Goal: Feedback & Contribution: Contribute content

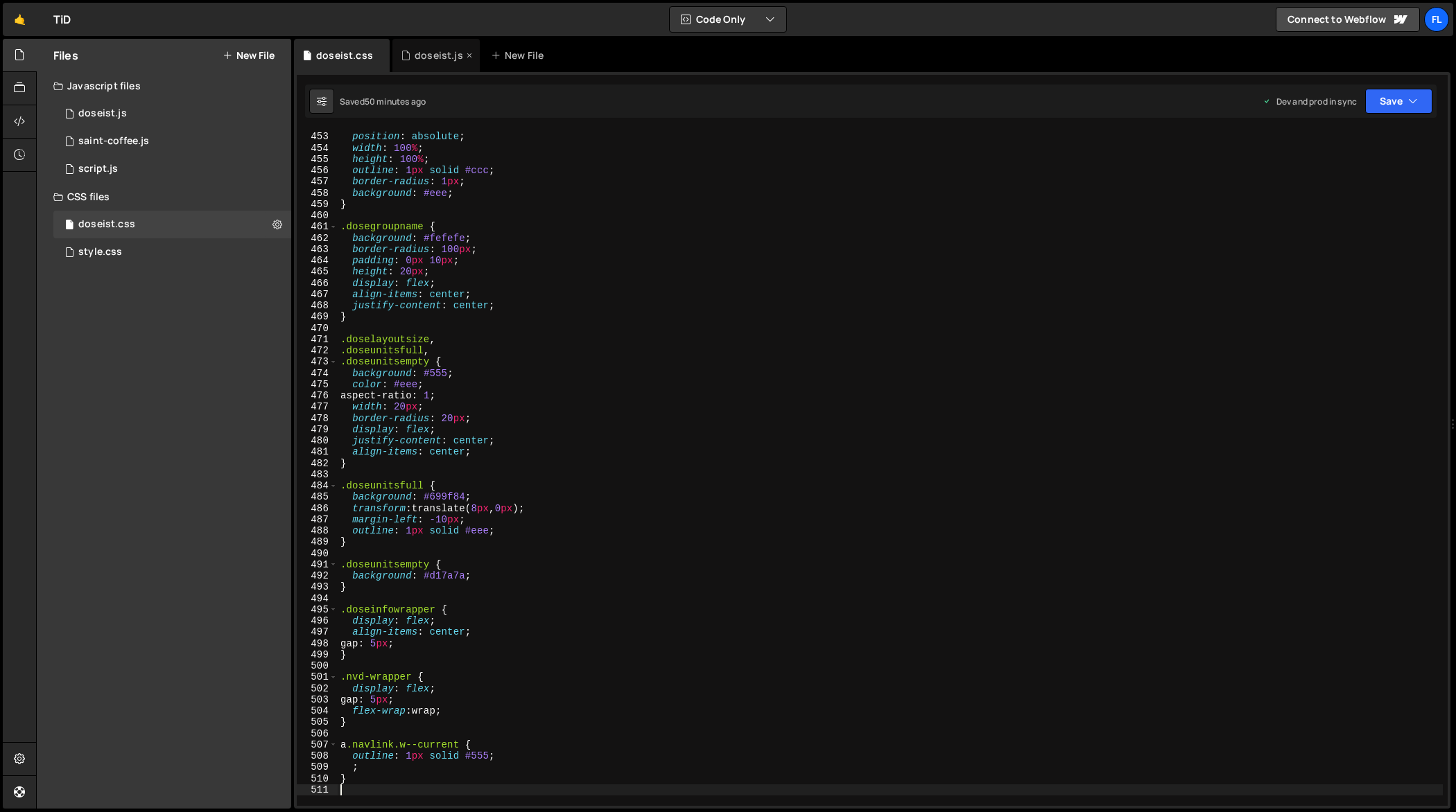
scroll to position [5102, 0]
click at [435, 57] on div "doseist.js" at bounding box center [438, 55] width 48 height 14
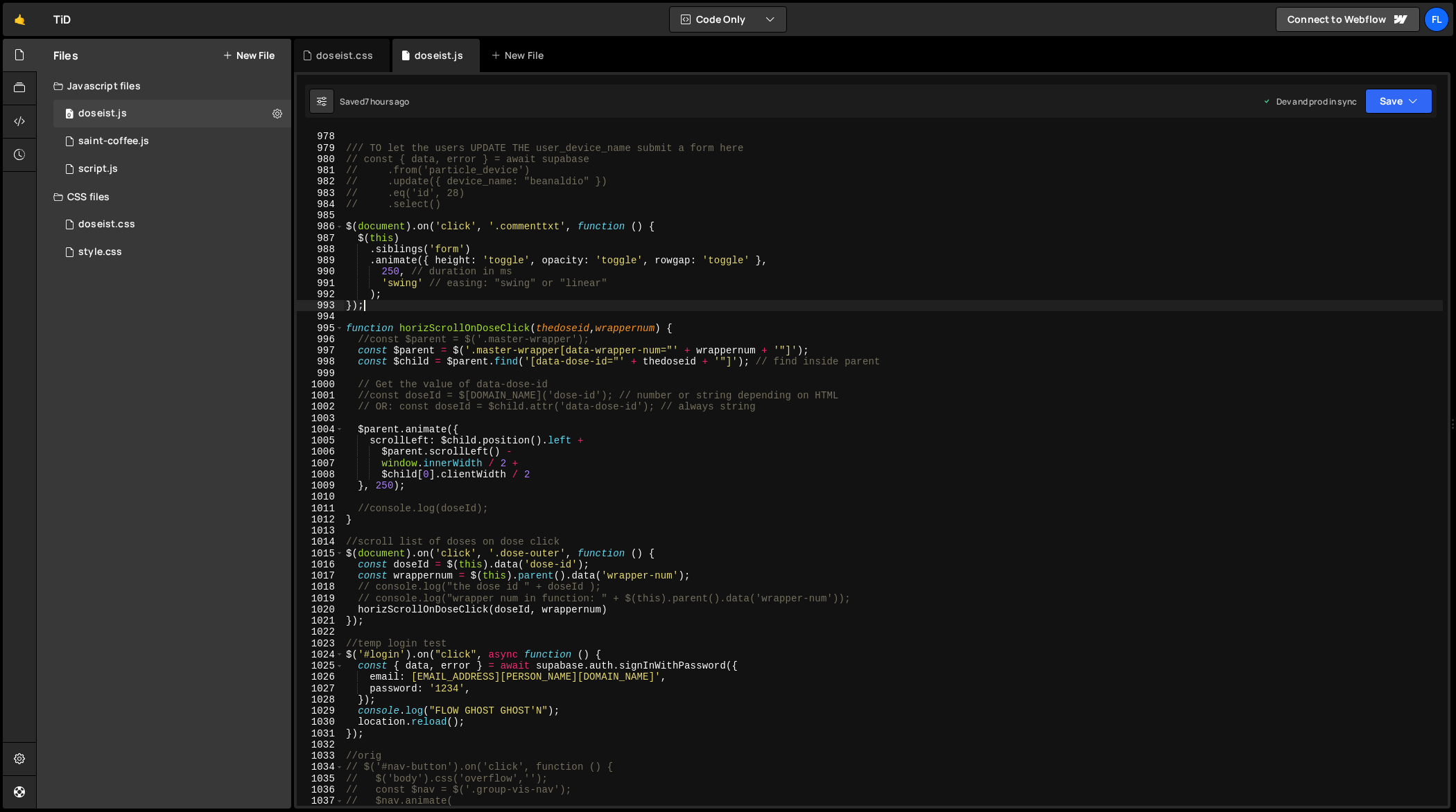
click at [575, 305] on div "// }); /// TO let the users UPDATE THE user_device_name submit a form here // c…" at bounding box center [894, 469] width 1101 height 699
type textarea "});"
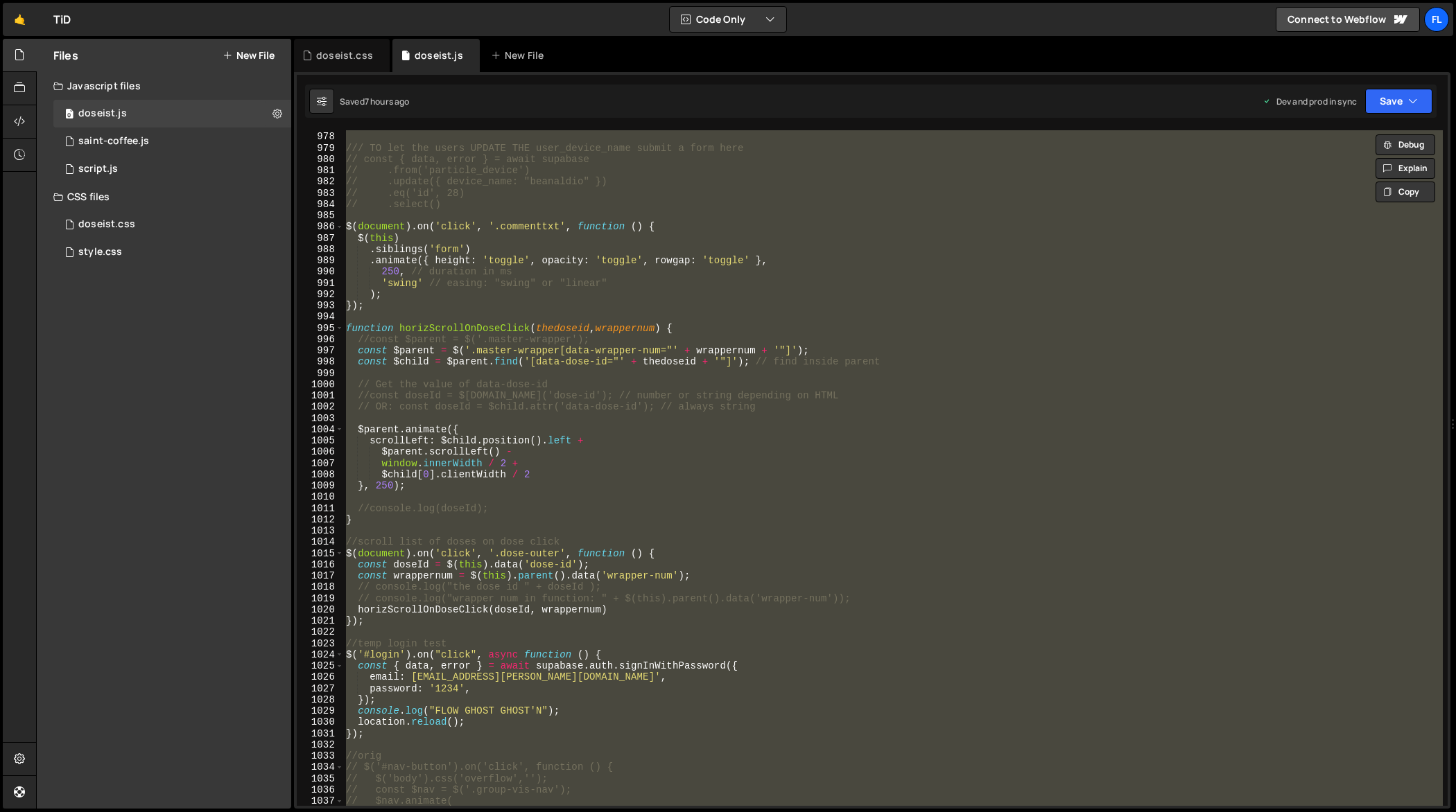
paste textarea
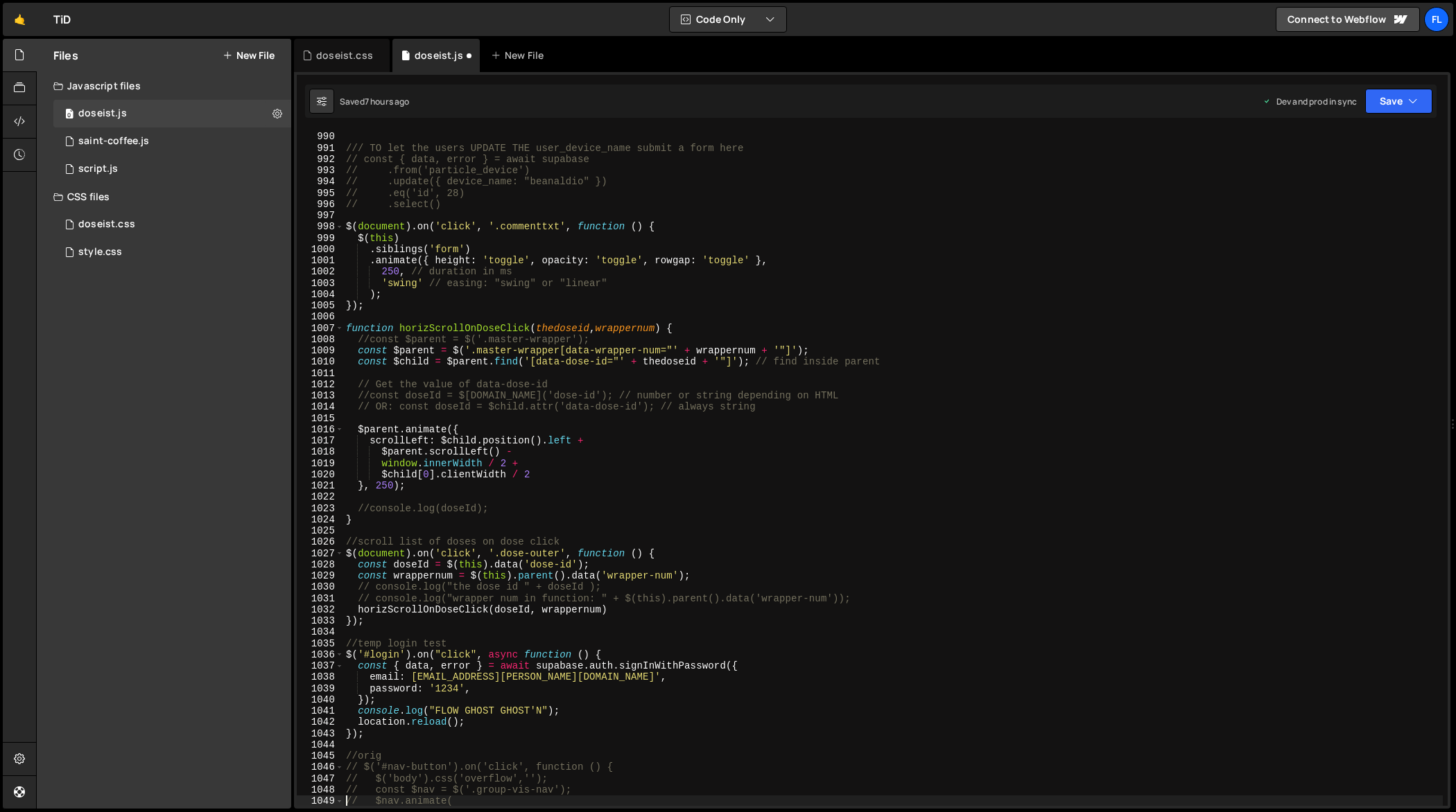
scroll to position [11184, 0]
click at [491, 350] on div "// }); /// TO let the users UPDATE THE user_device_name submit a form here // c…" at bounding box center [894, 469] width 1101 height 699
type textarea "});"
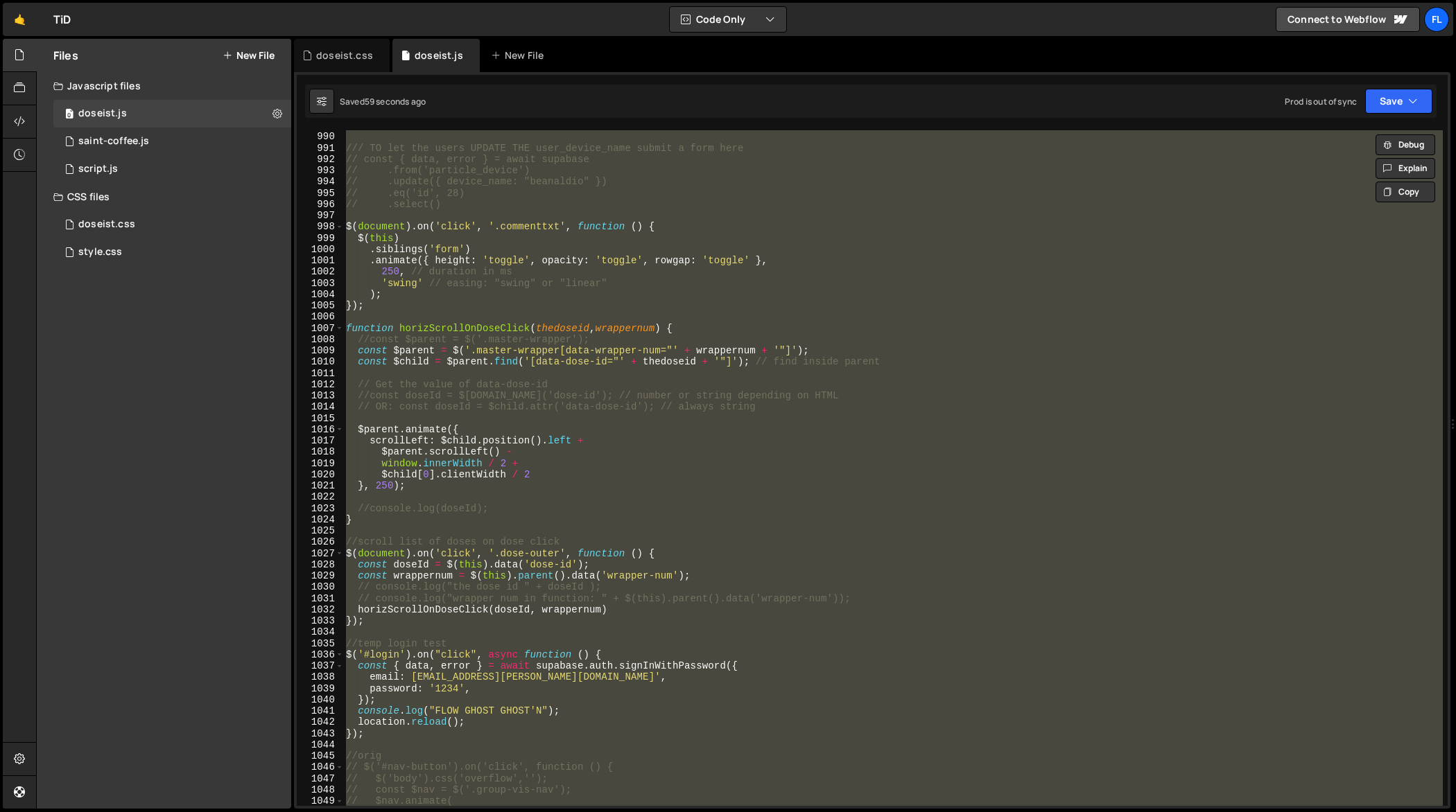
paste textarea
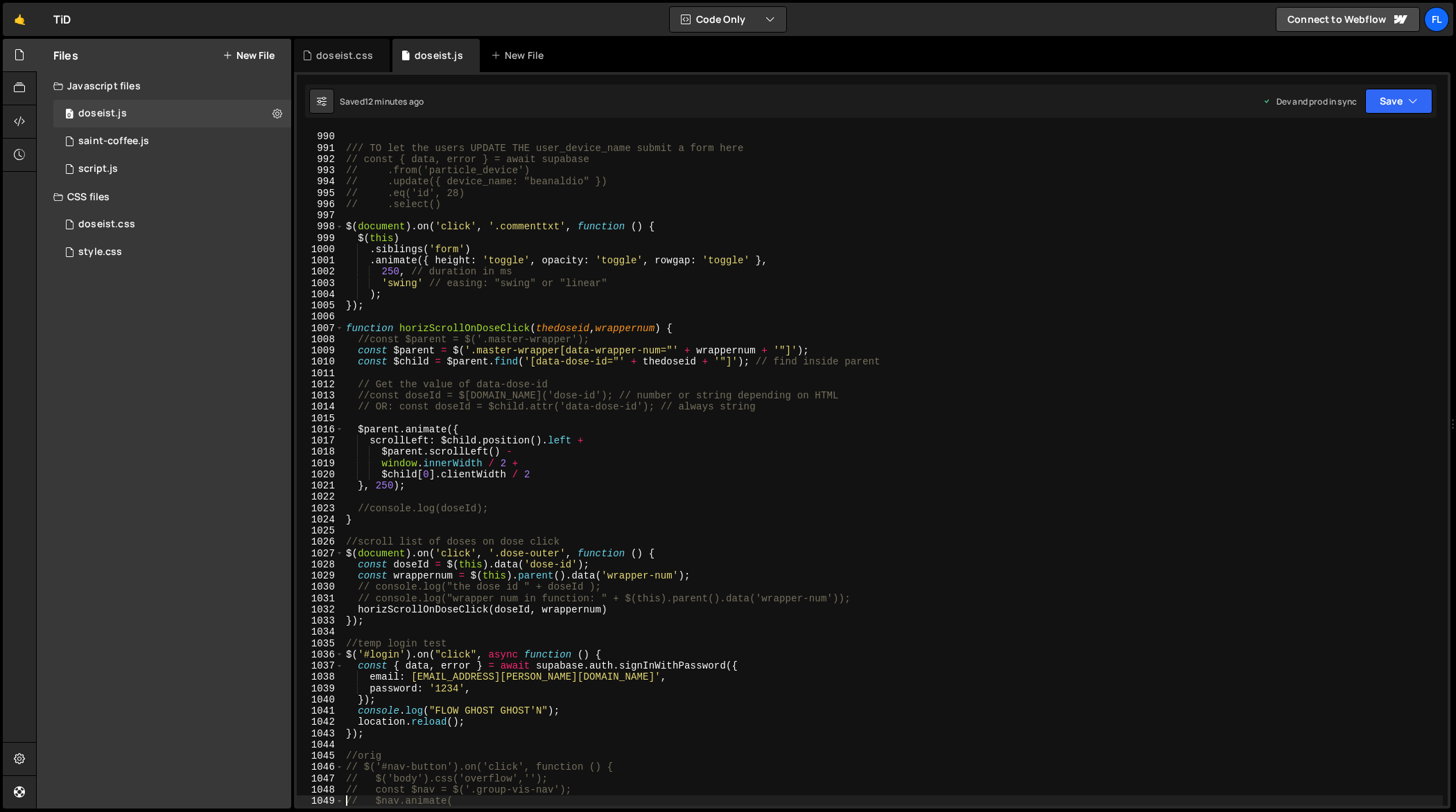
click at [540, 538] on div "// }); /// TO let the users UPDATE THE user_device_name submit a form here // c…" at bounding box center [894, 469] width 1101 height 699
type textarea "});"
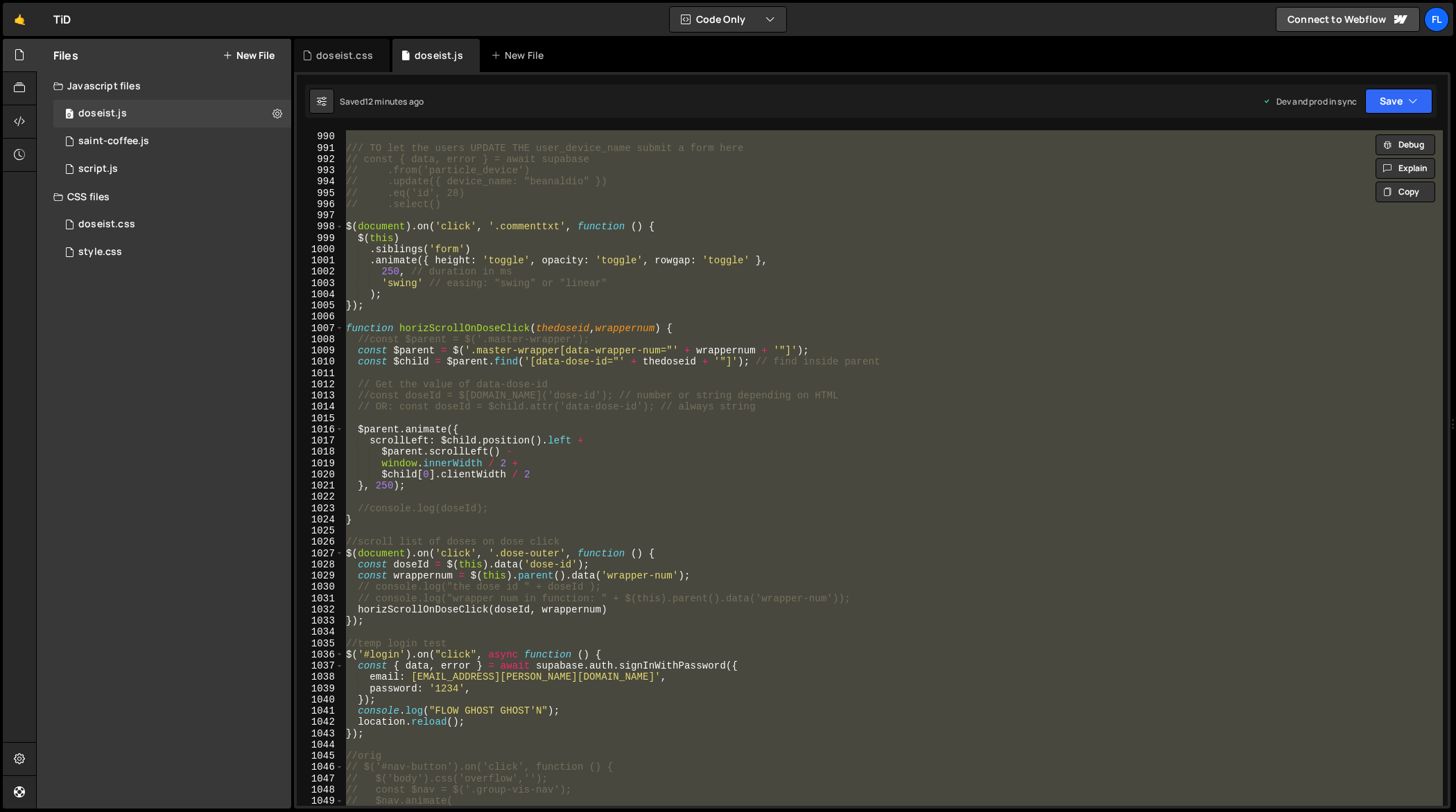
paste textarea
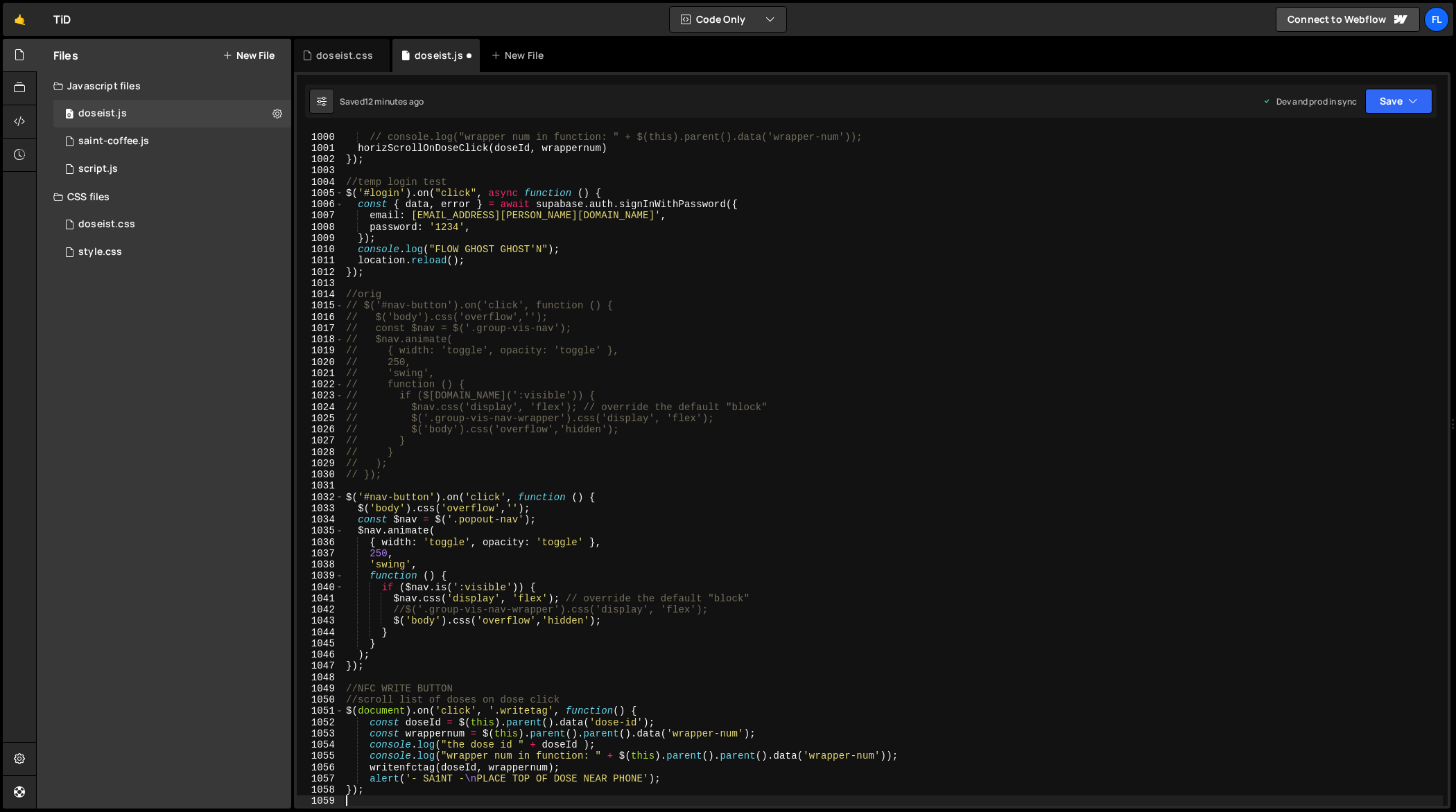
scroll to position [11297, 0]
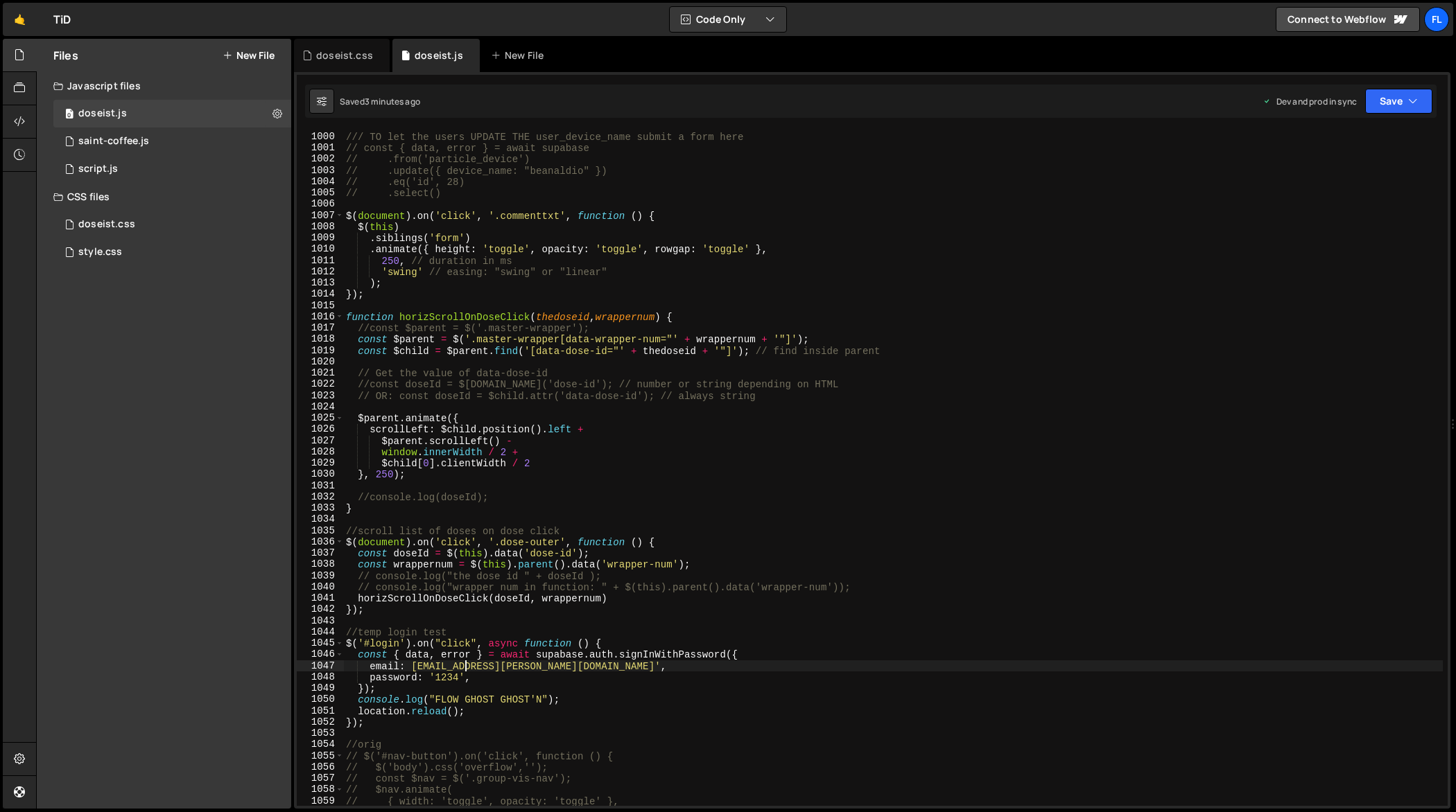
click at [466, 669] on div "/// TO let the users UPDATE THE user_device_name submit a form here // const { …" at bounding box center [894, 469] width 1101 height 699
type textarea "});"
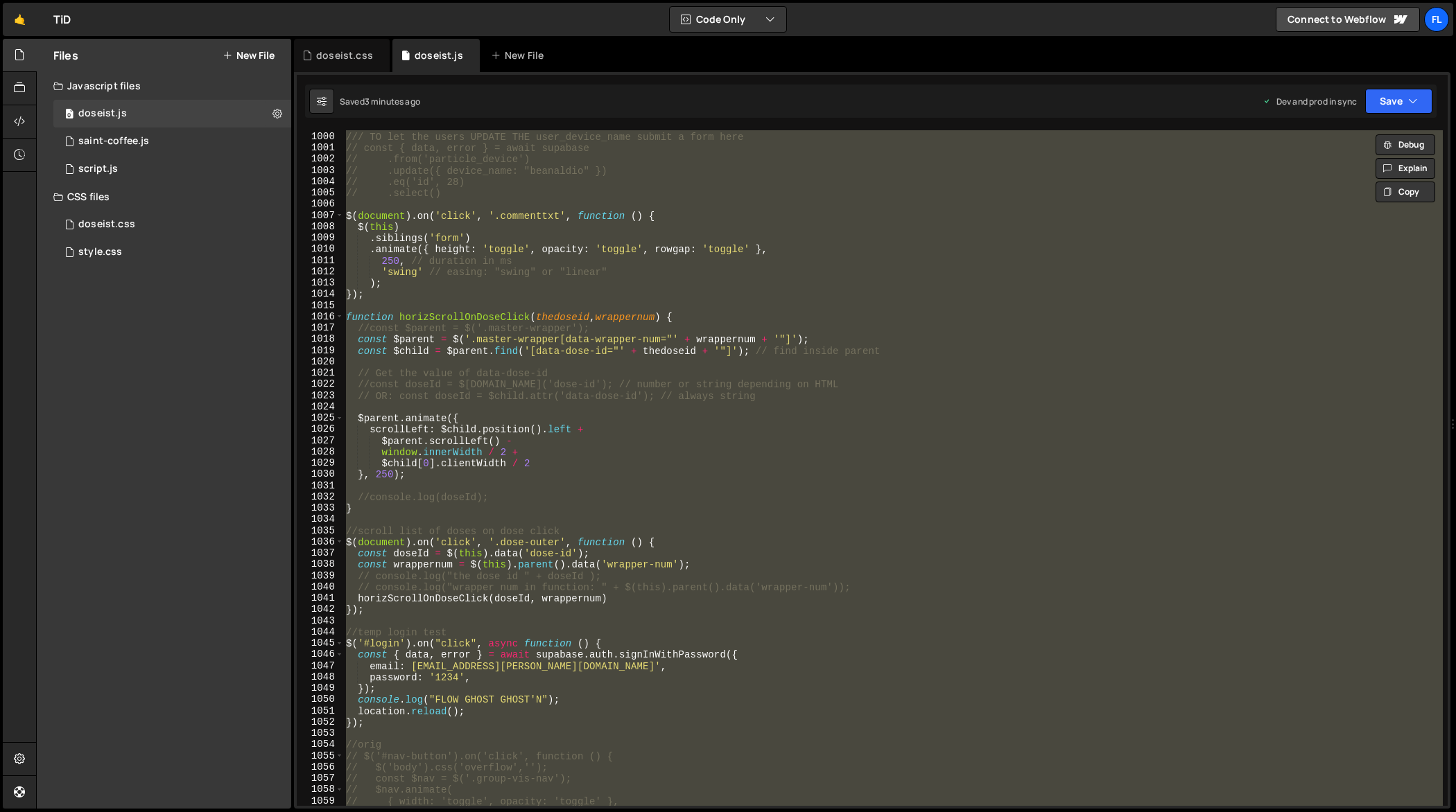
paste textarea
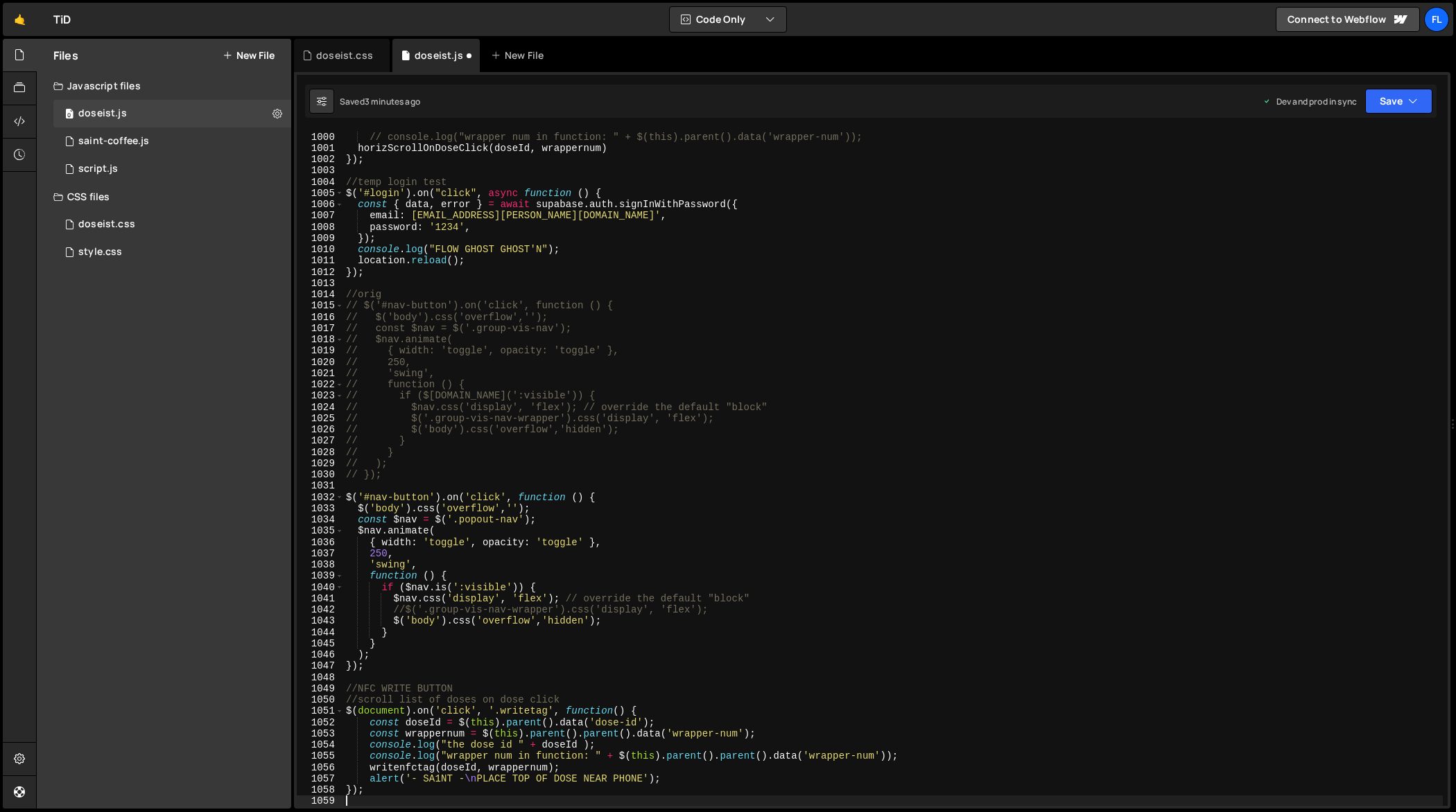
type textarea "// { width: 'toggle', opacity: 'toggle' },"
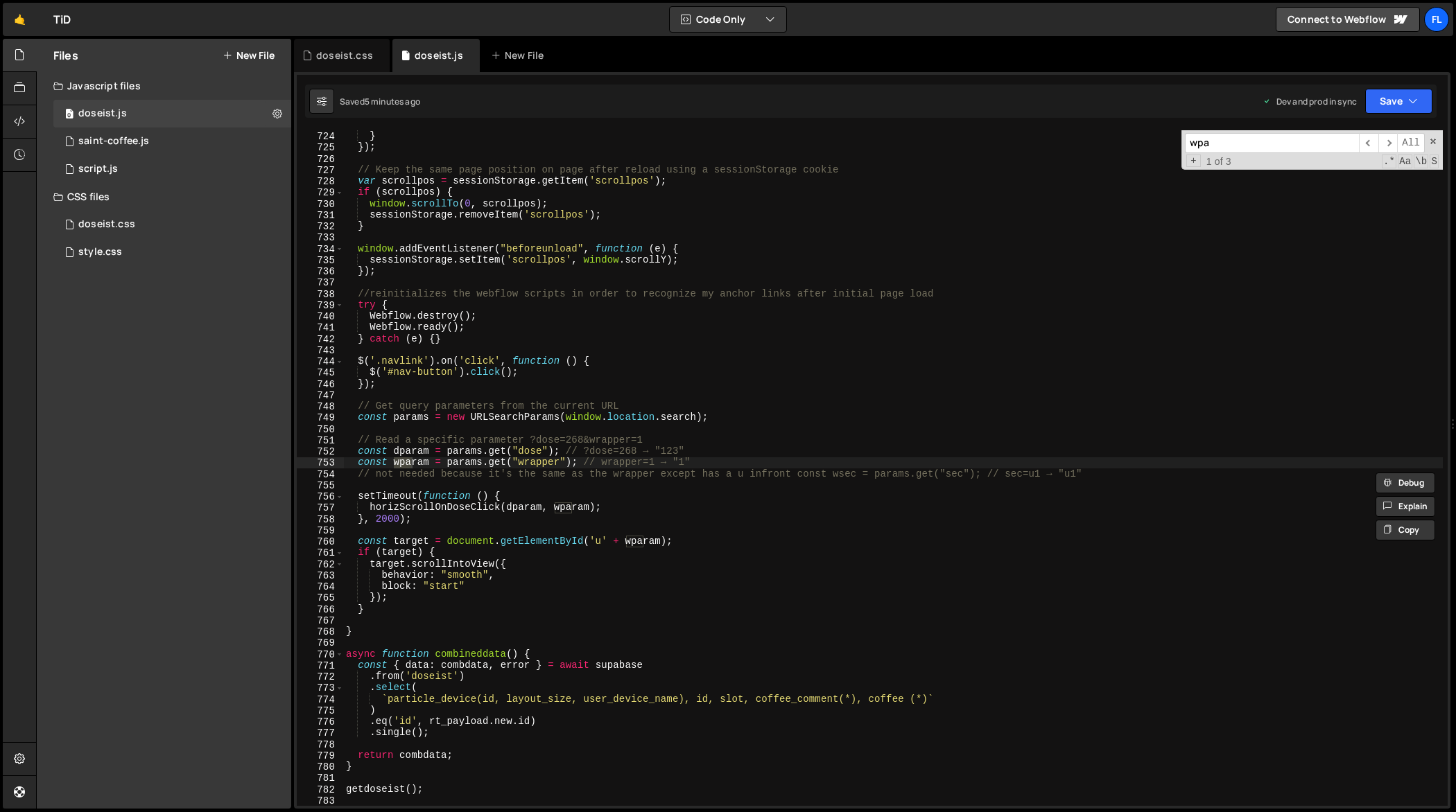
scroll to position [8154, 0]
type input "wpa"
click at [395, 524] on div "$doseWrappers . wrapAll ( $wrapper ) ; } }) ; // Keep the same page position on…" at bounding box center [894, 469] width 1101 height 699
click at [394, 518] on div "$doseWrappers . wrapAll ( $wrapper ) ; } }) ; // Keep the same page position on…" at bounding box center [894, 469] width 1101 height 699
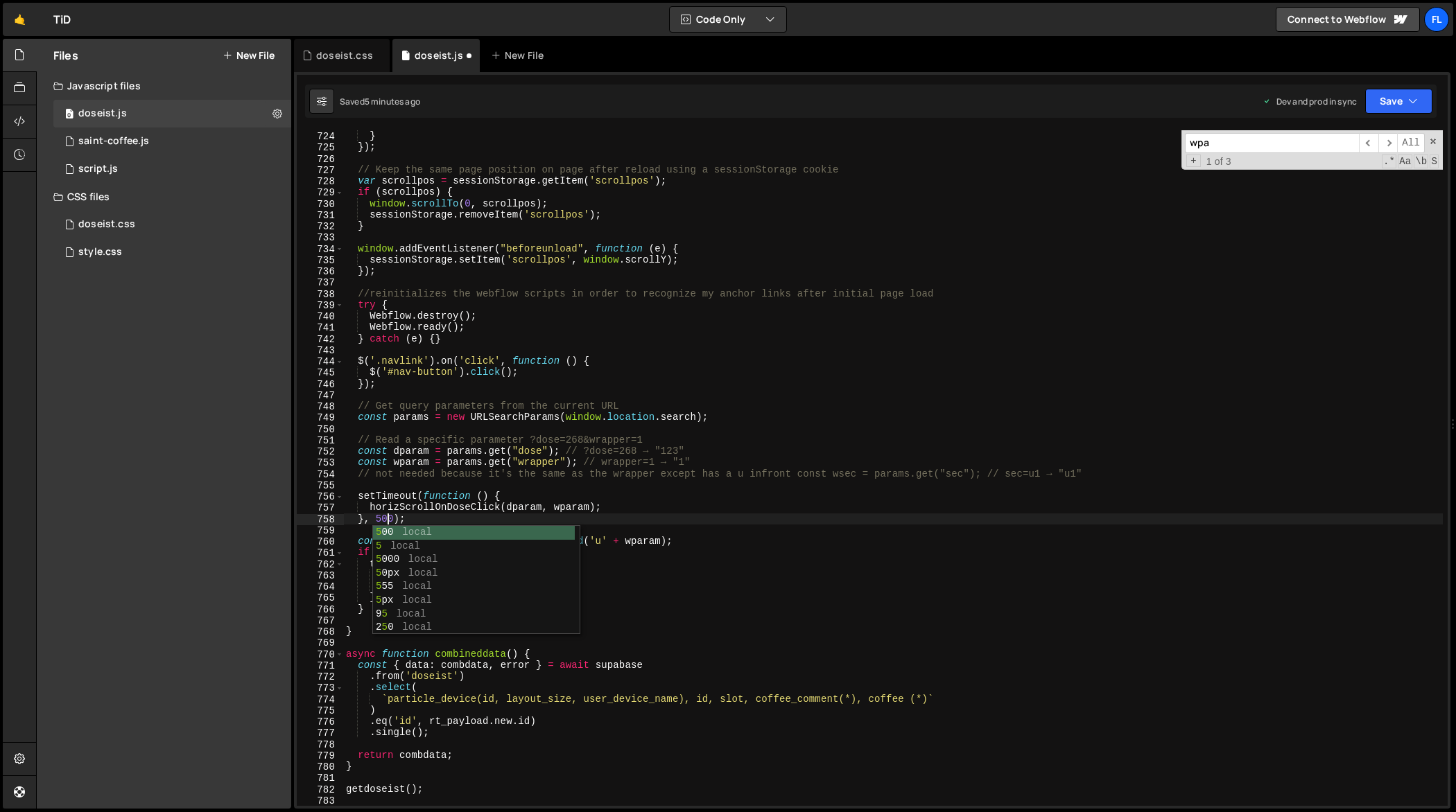
scroll to position [0, 3]
click at [701, 656] on div "$doseWrappers . wrapAll ( $wrapper ) ; } }) ; // Keep the same page position on…" at bounding box center [894, 469] width 1101 height 699
type textarea "});"
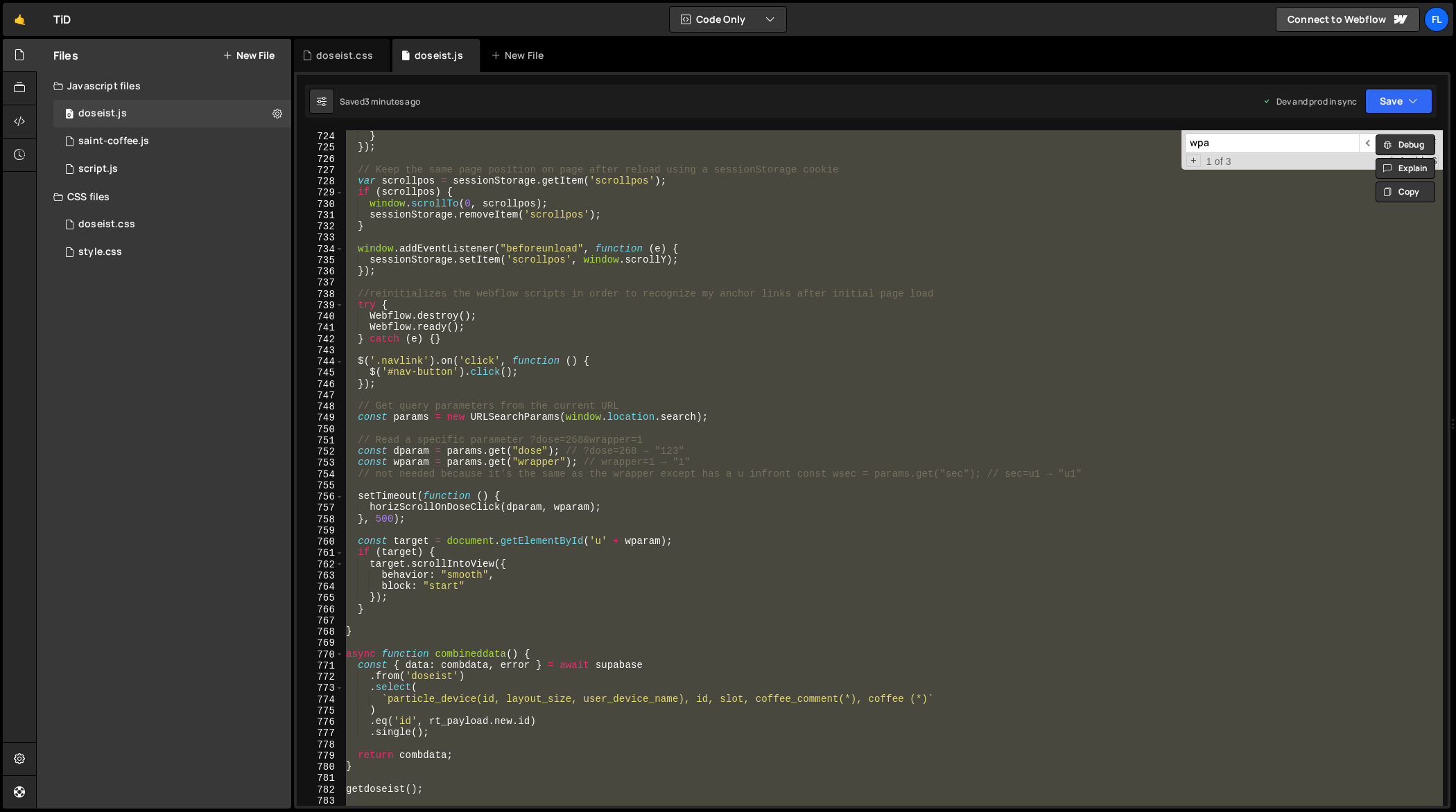
paste textarea
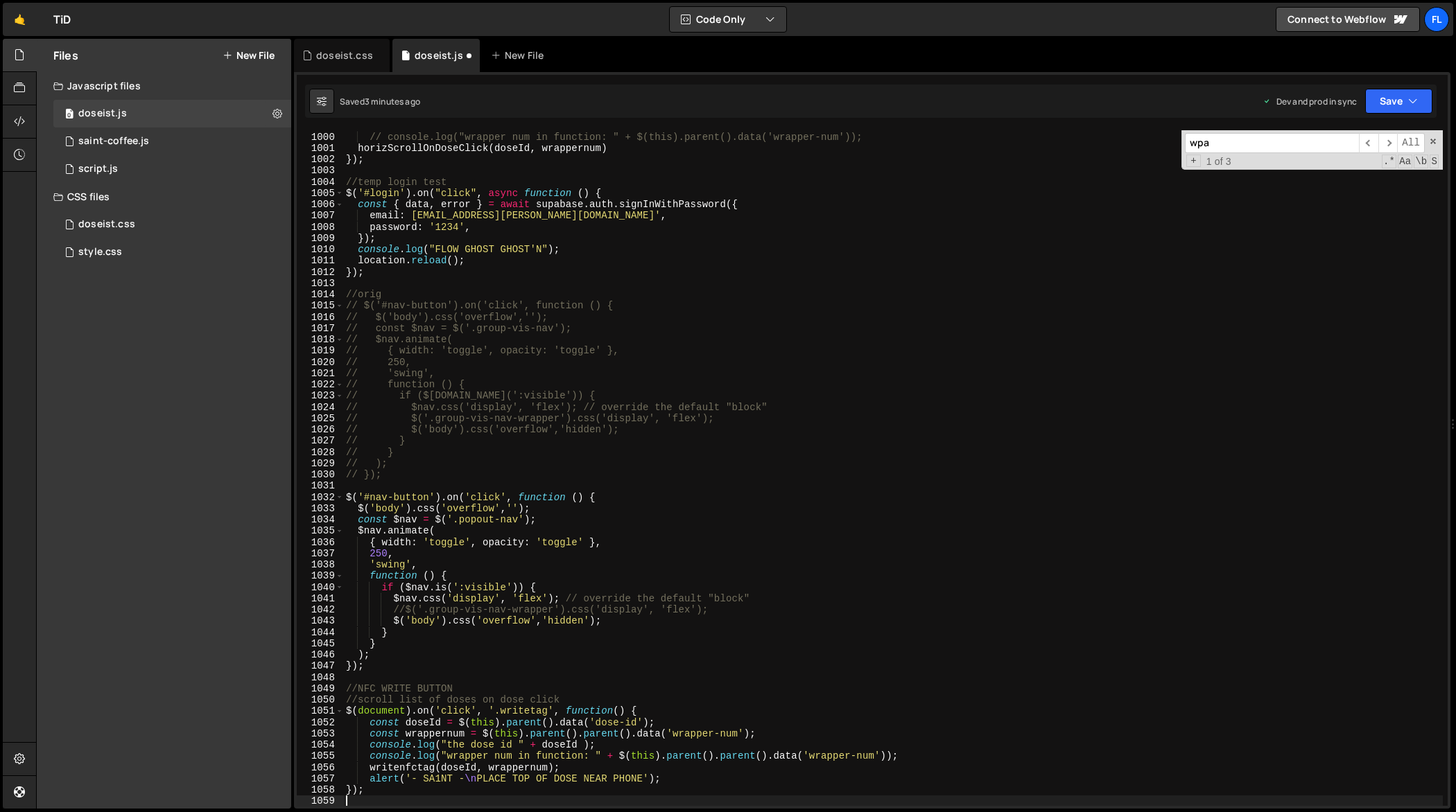
type textarea "// $nav.animate("
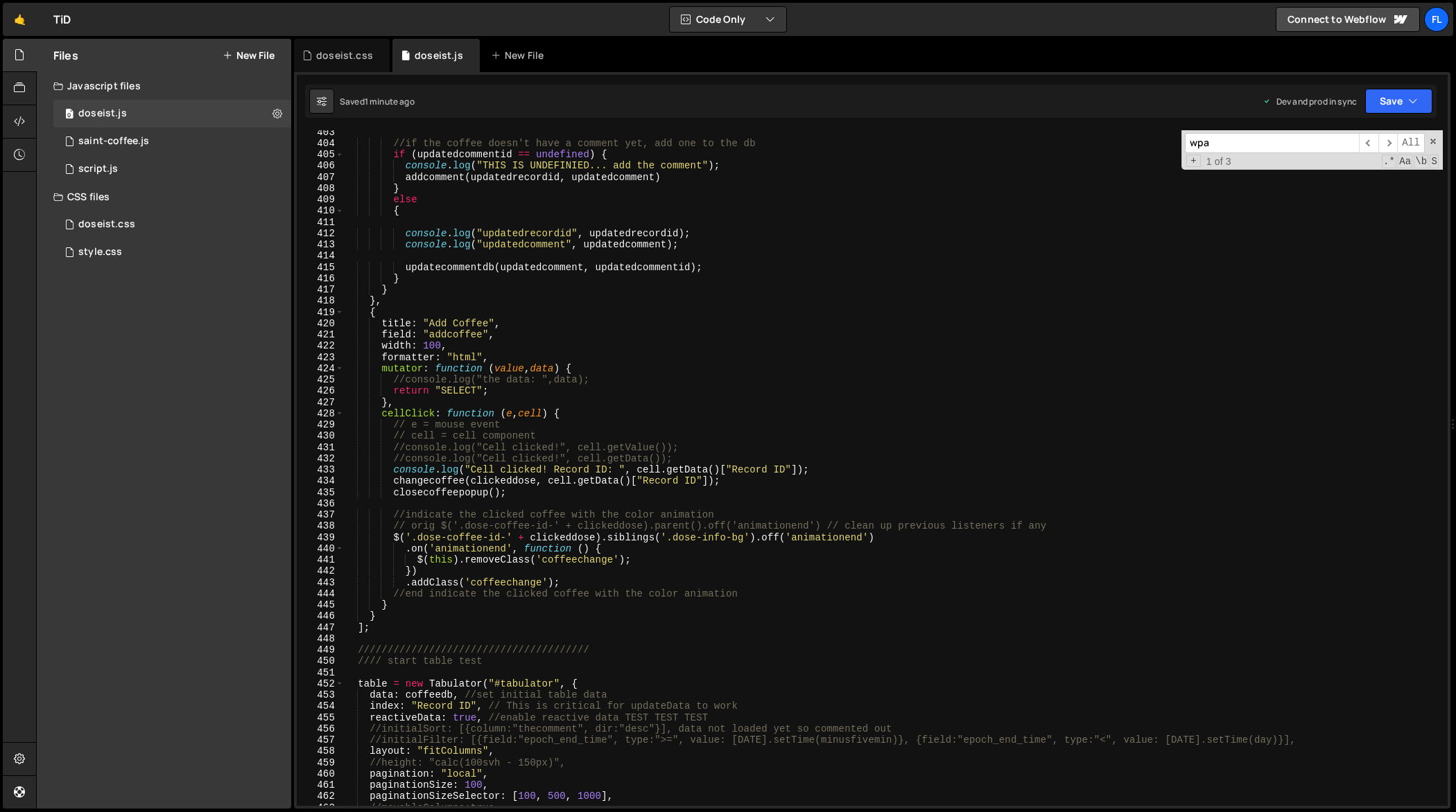
scroll to position [4376, 0]
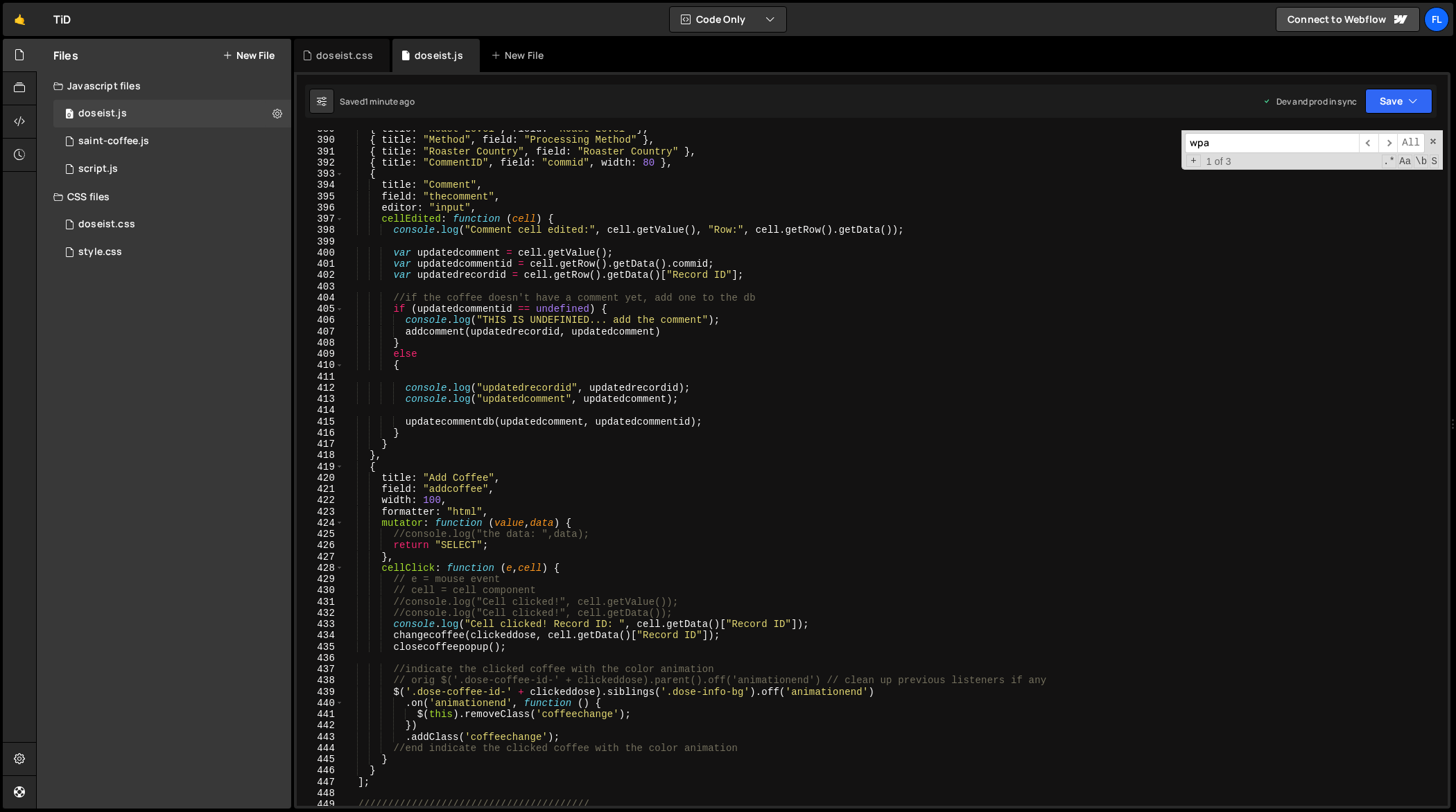
click at [1238, 145] on input "wpa" at bounding box center [1273, 143] width 174 height 20
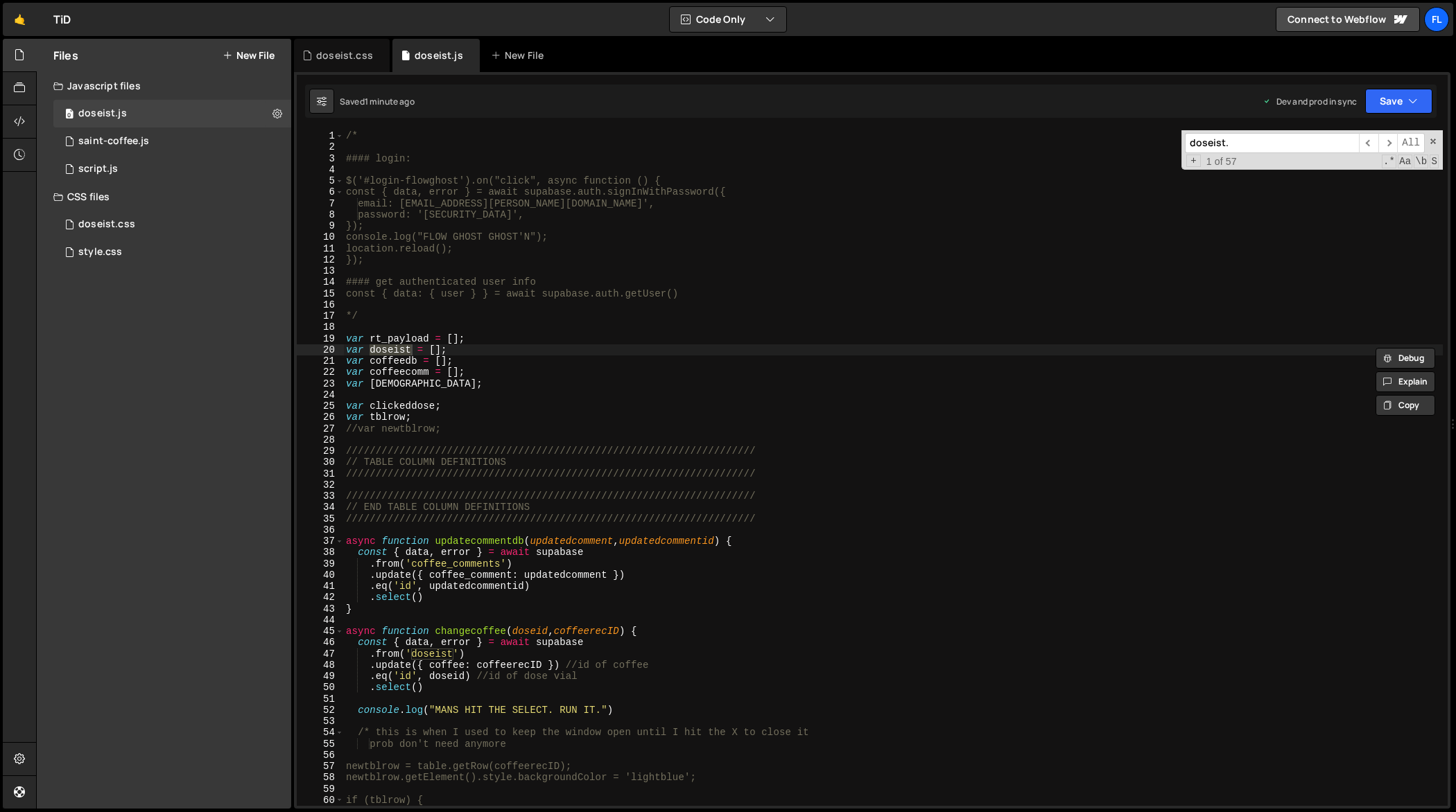
scroll to position [5383, 0]
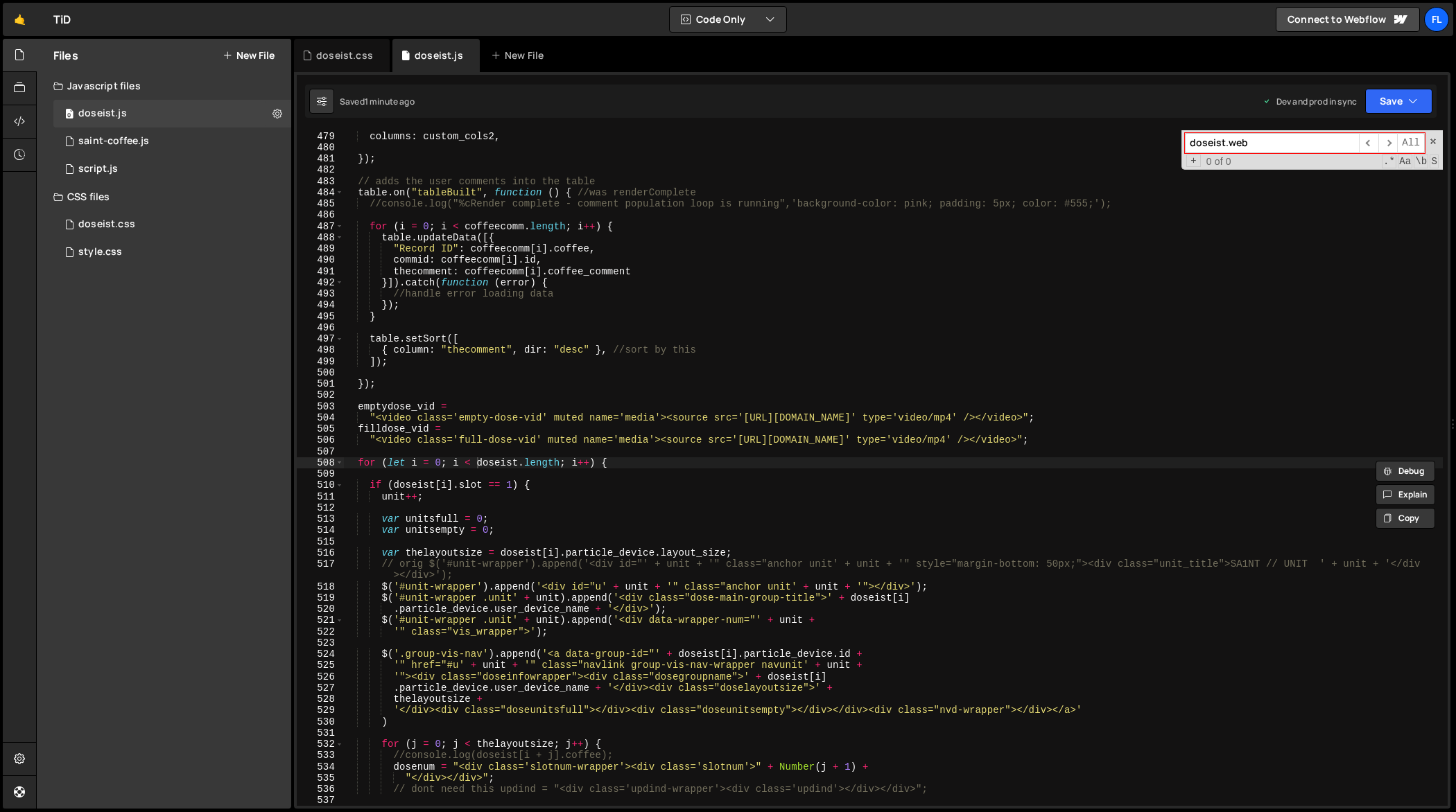
type input "doseist.web"
type textarea "// orig $('#unit-wrapper').append('<div id="' + unit + '" class="anchor unit' +…"
click at [738, 571] on div "//groupBy:"group", columns : custom_cols2 , }) ; // adds the user comments into…" at bounding box center [894, 469] width 1101 height 699
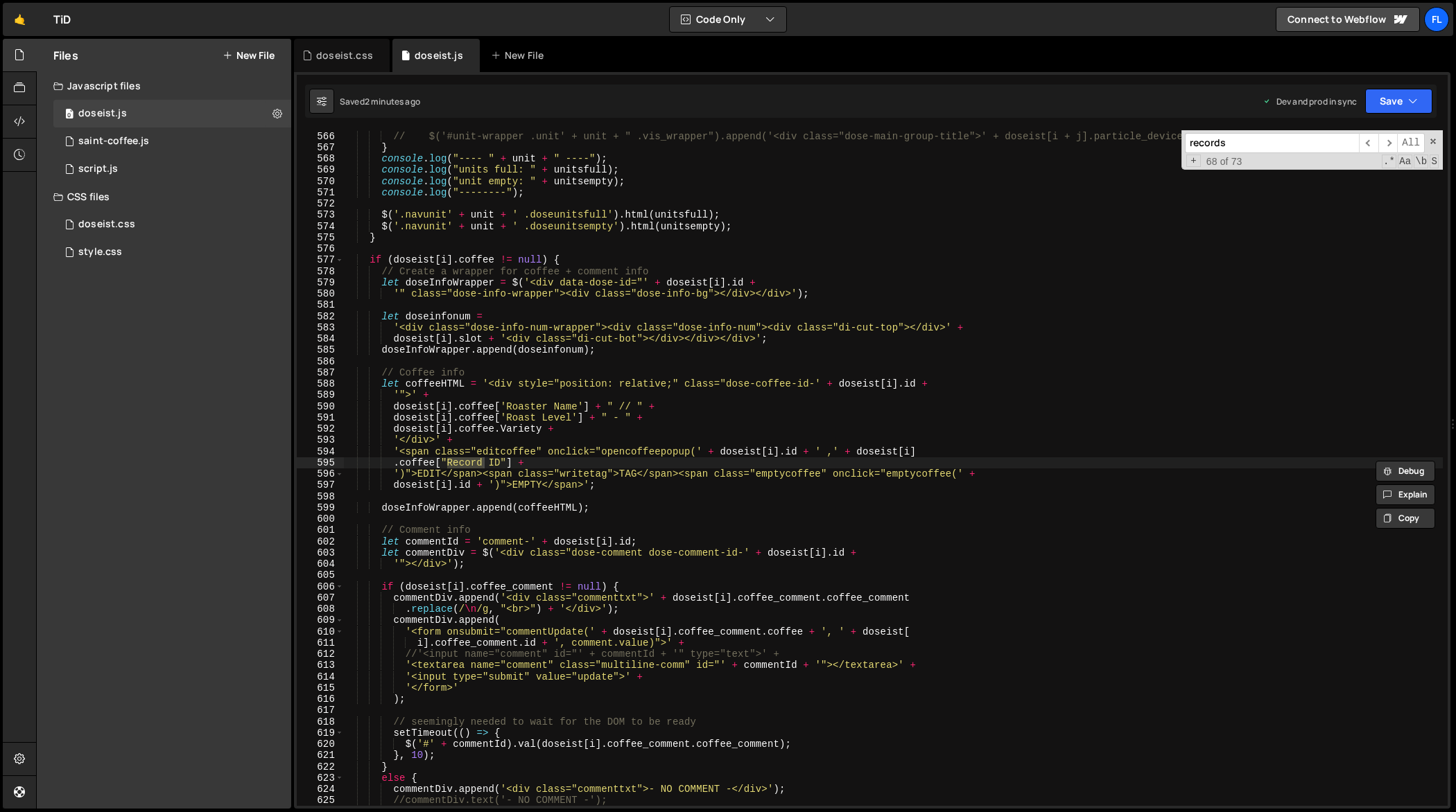
scroll to position [731, 0]
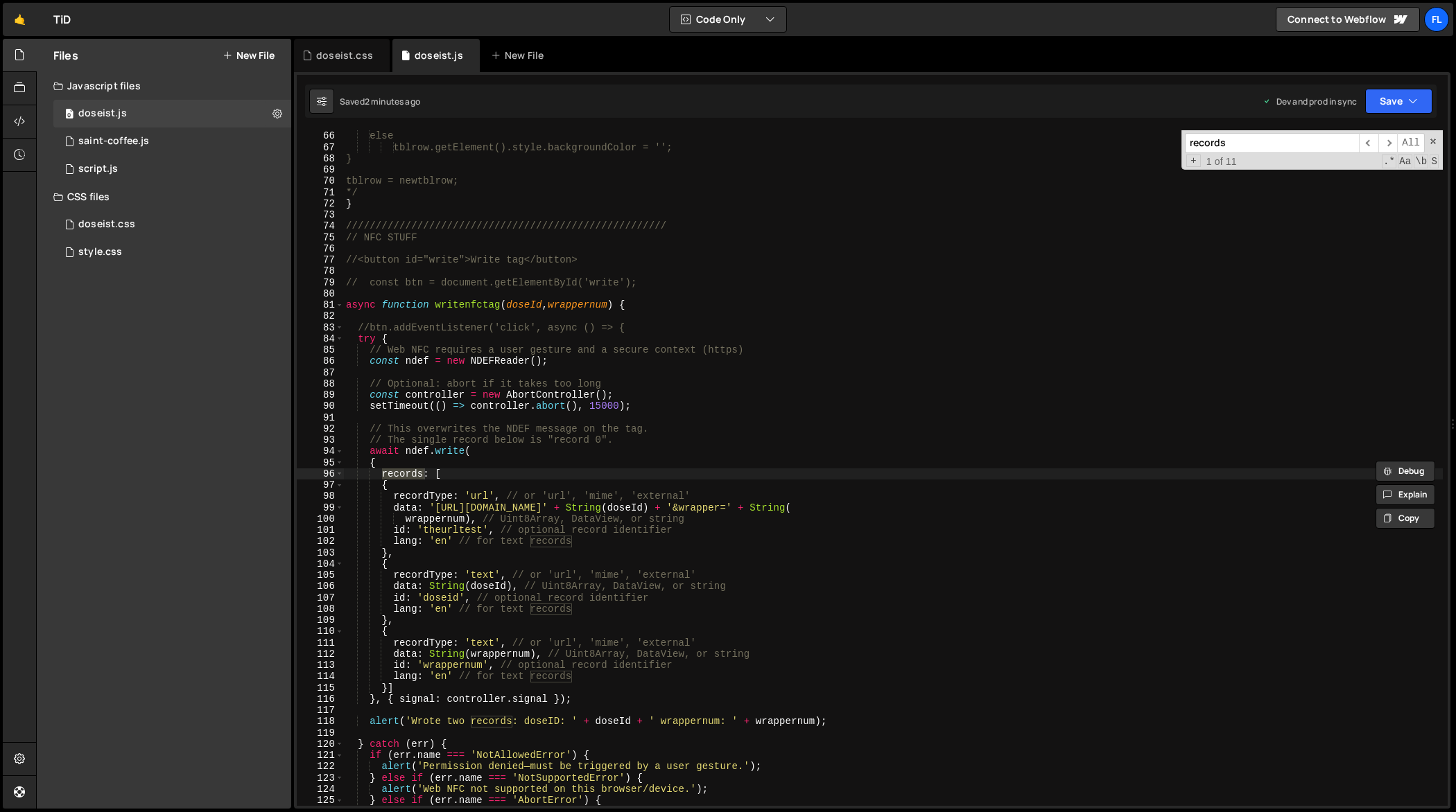
type input "records"
click at [929, 491] on div "tblrow.getElement().style.backgroundColor = 'lightblue'; // if someone re-click…" at bounding box center [894, 469] width 1101 height 699
type textarea "});"
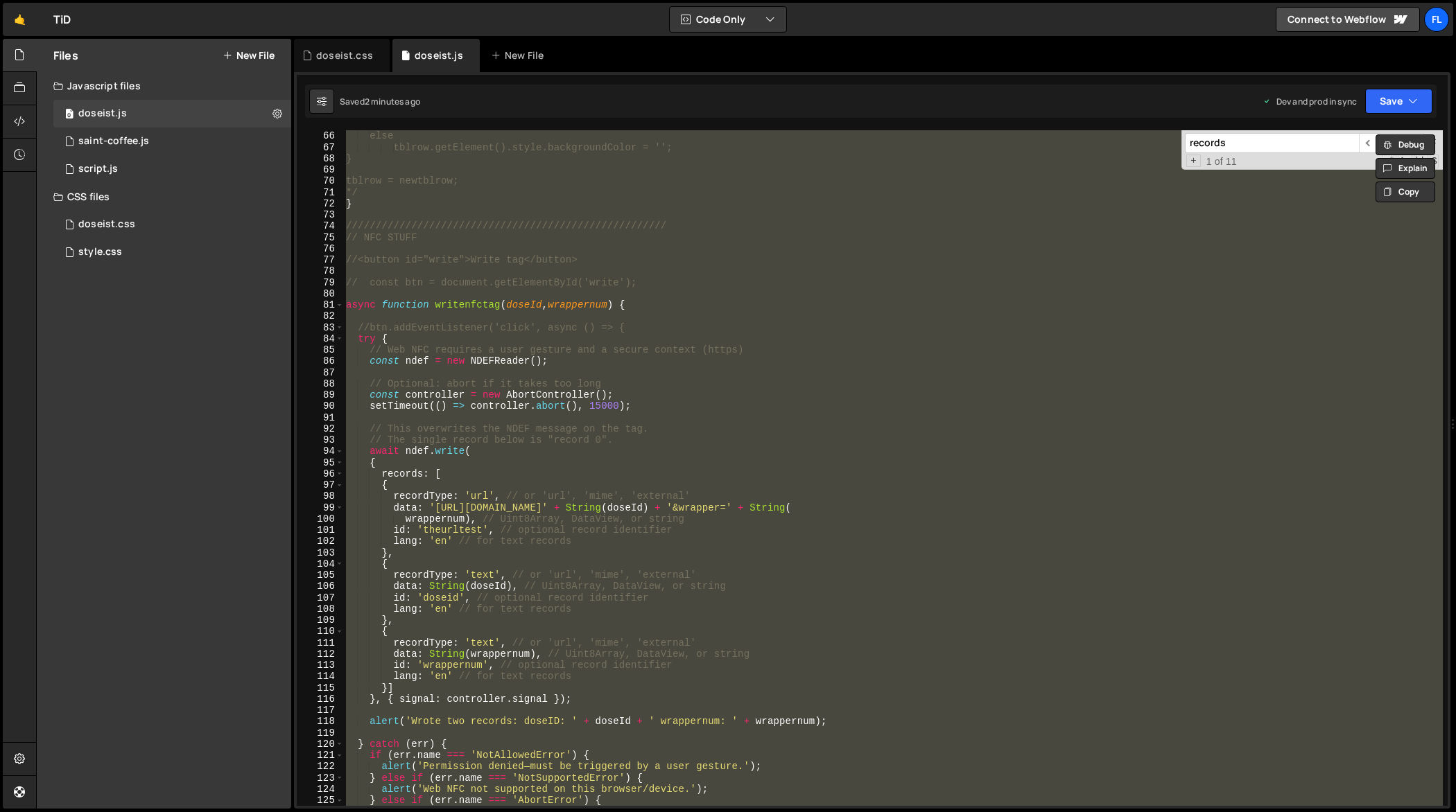
paste textarea
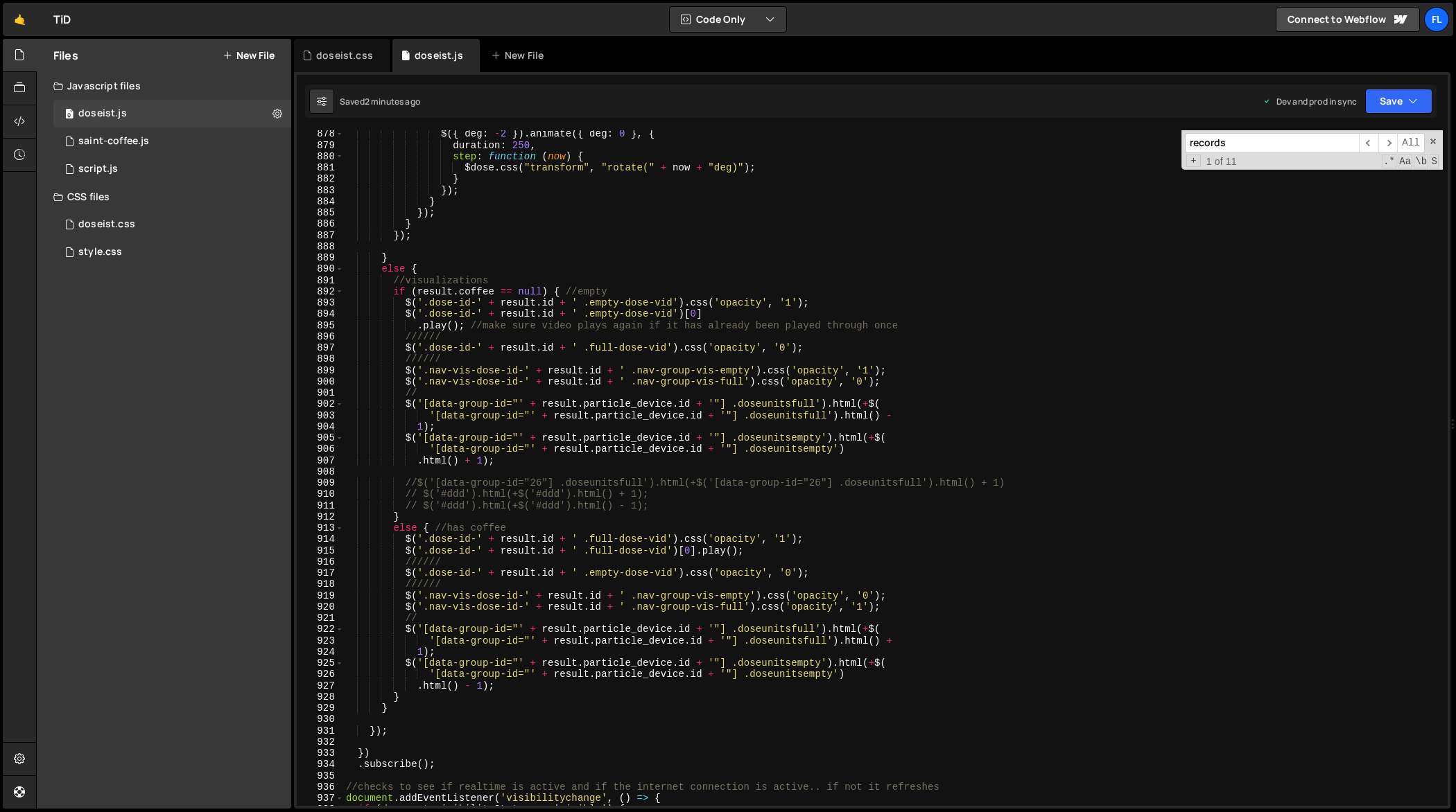
scroll to position [9925, 0]
click at [1435, 145] on span at bounding box center [1433, 141] width 9 height 9
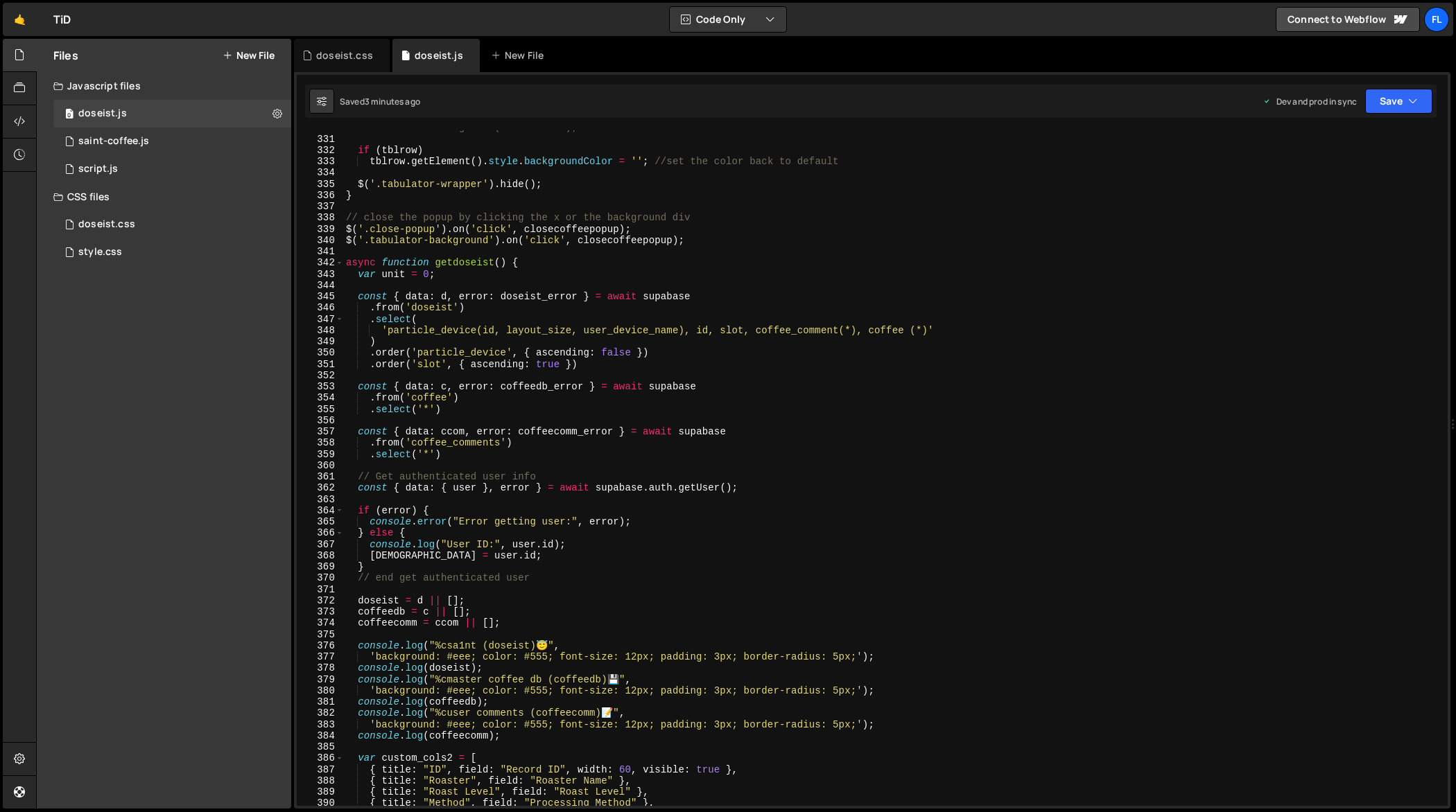
scroll to position [3714, 0]
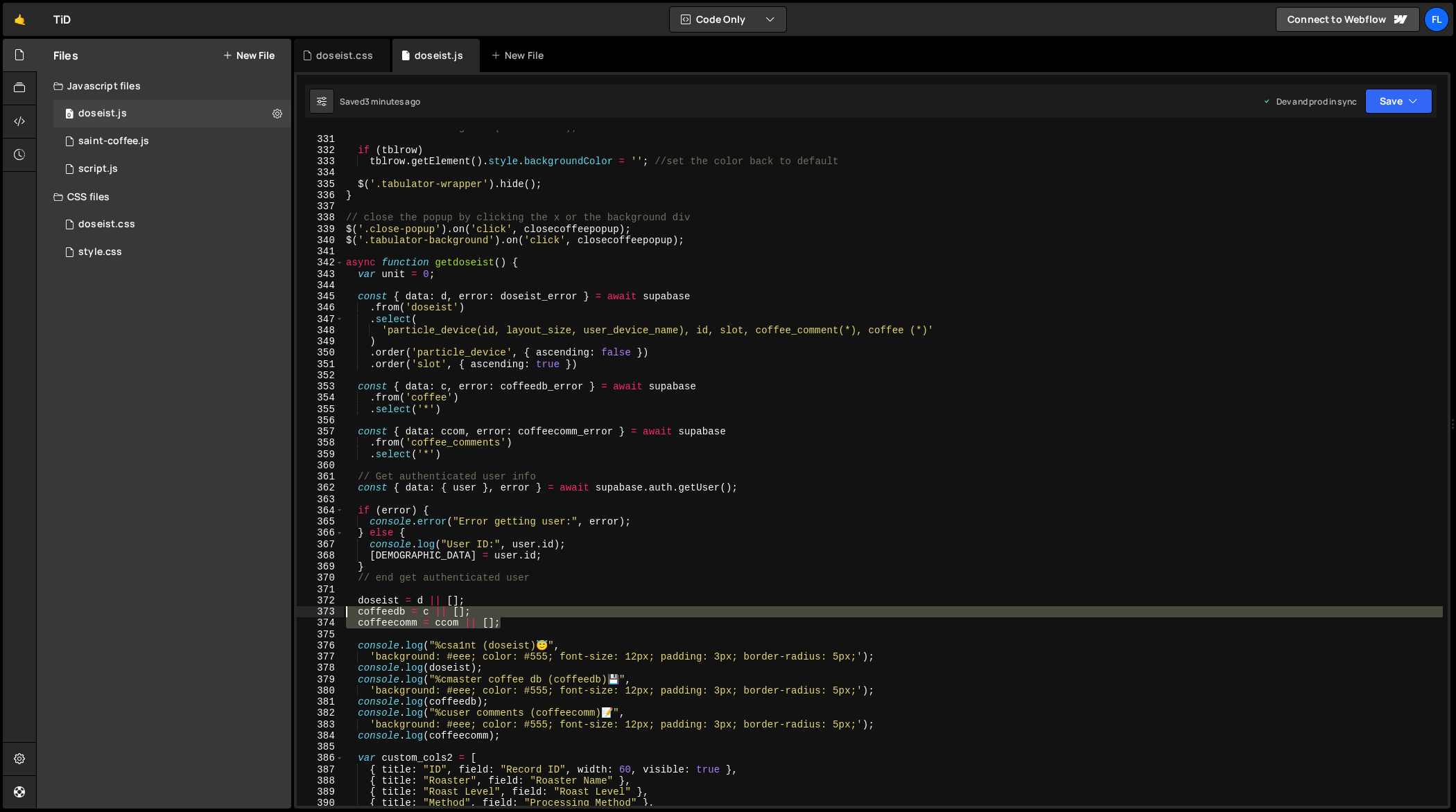
drag, startPoint x: 518, startPoint y: 626, endPoint x: 331, endPoint y: 615, distance: 187.3
click at [331, 615] on div "// $nav.animate( 330 331 332 333 334 335 336 337 338 339 340 341 342 343 344 34…" at bounding box center [872, 469] width 1151 height 676
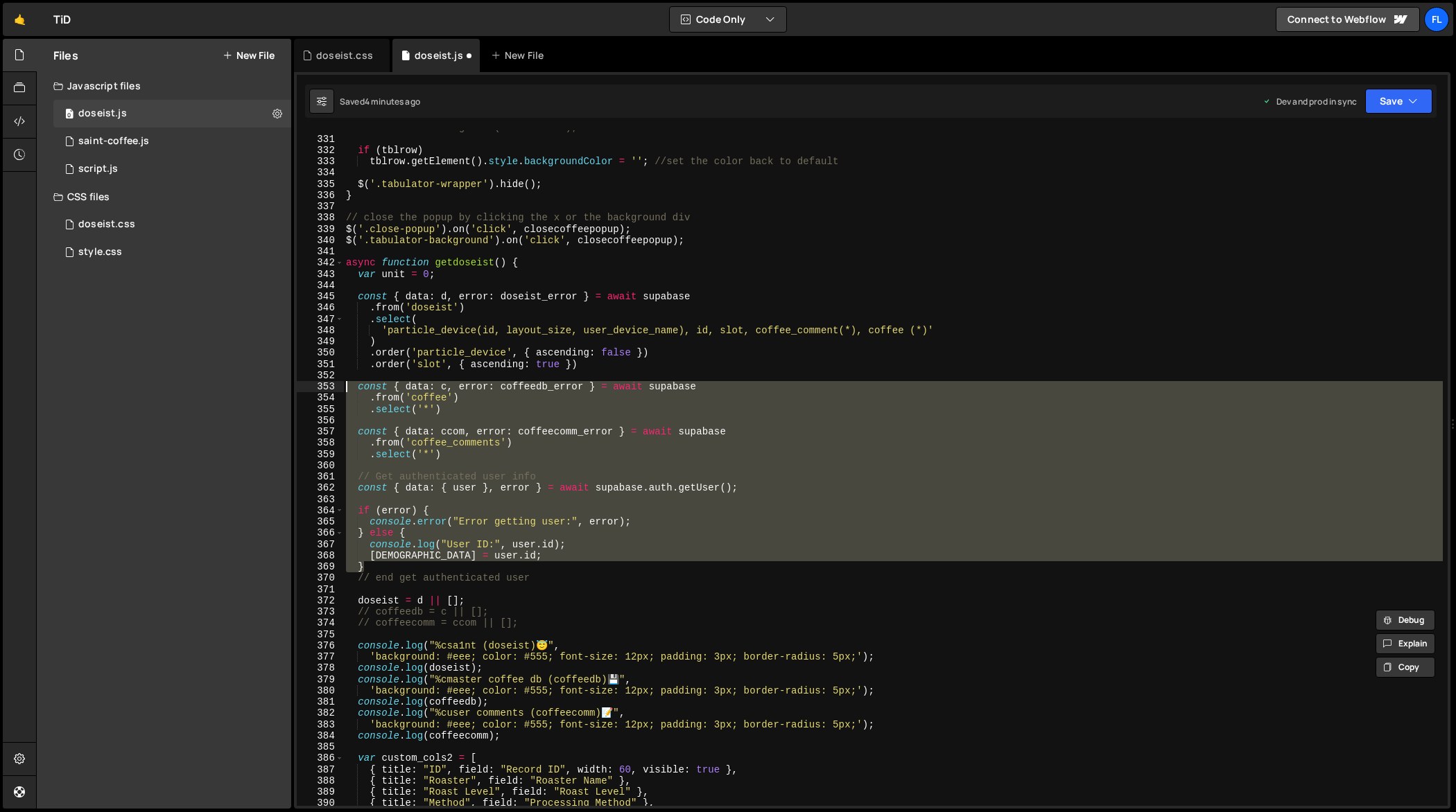
drag, startPoint x: 395, startPoint y: 567, endPoint x: 331, endPoint y: 386, distance: 192.0
click at [331, 386] on div "// coffeedb = c || []; // coffeecomm = ccom || []; 330 331 332 333 334 335 336 …" at bounding box center [872, 469] width 1151 height 676
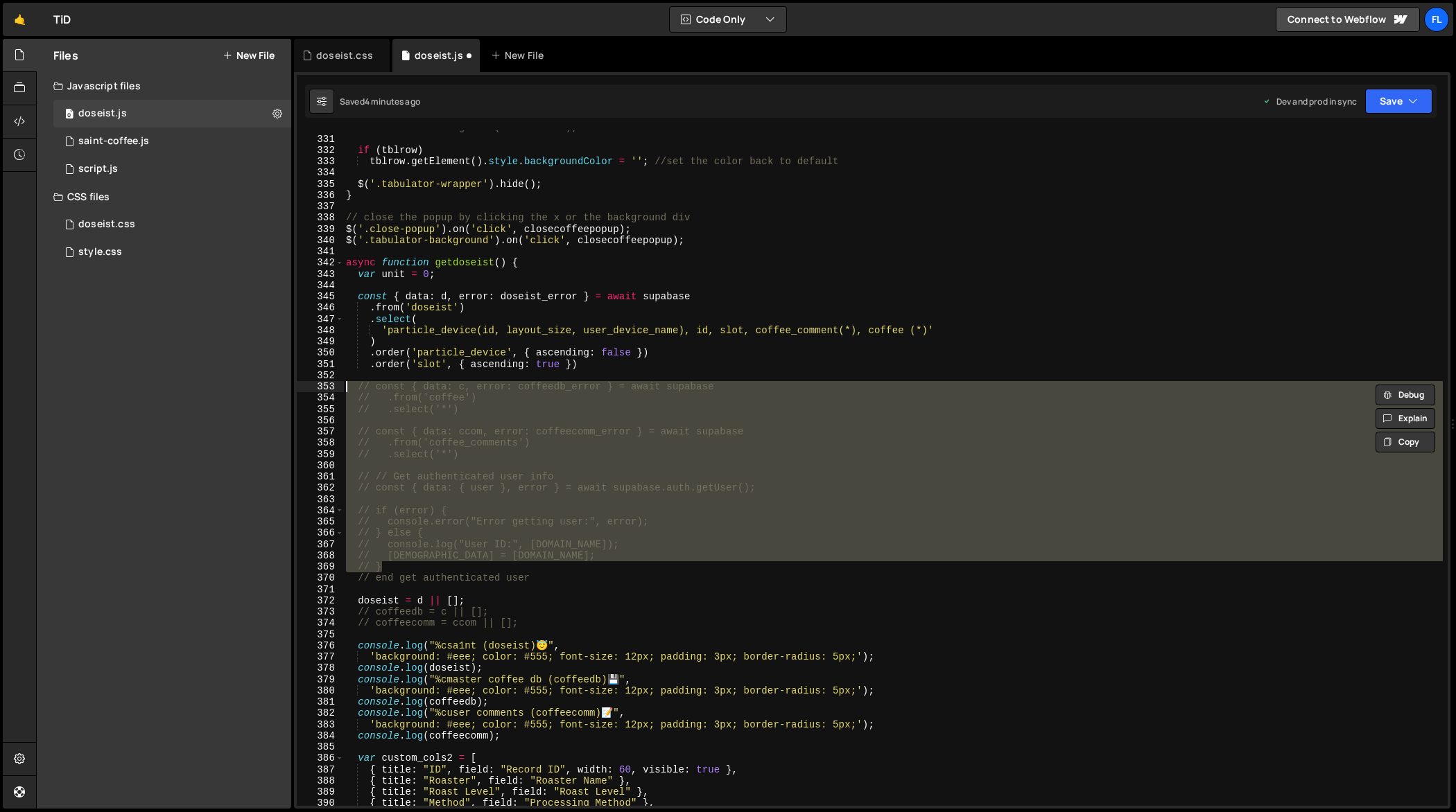
type textarea "// const { data: c, error: coffeedb_error } = await supabase"
